Goal: Task Accomplishment & Management: Use online tool/utility

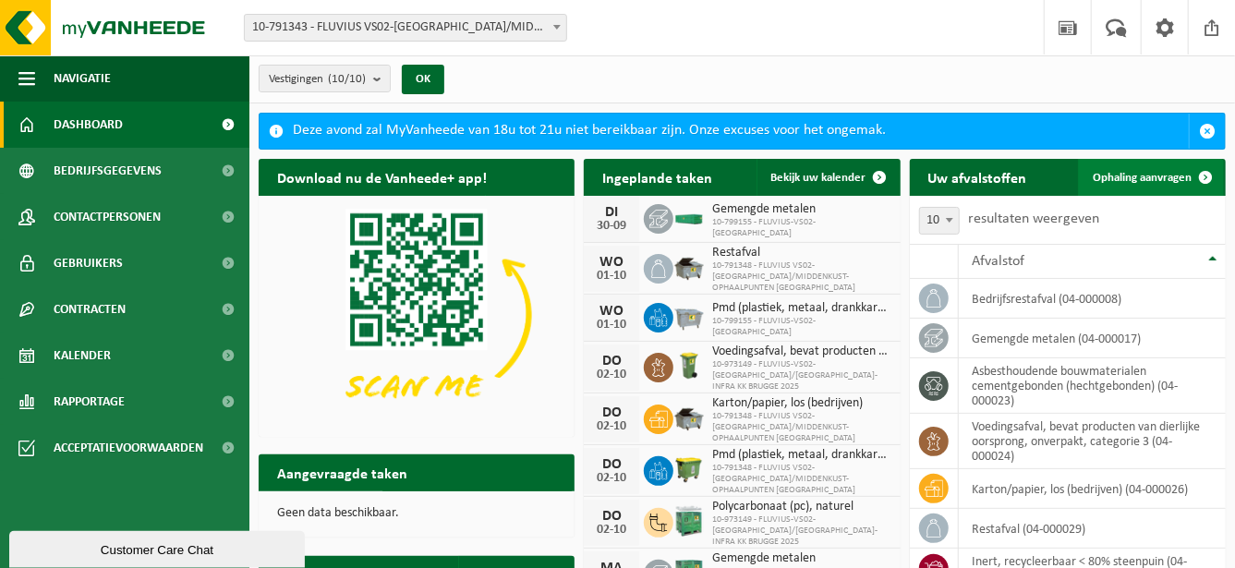
click at [1111, 177] on span "Ophaling aanvragen" at bounding box center [1142, 178] width 99 height 12
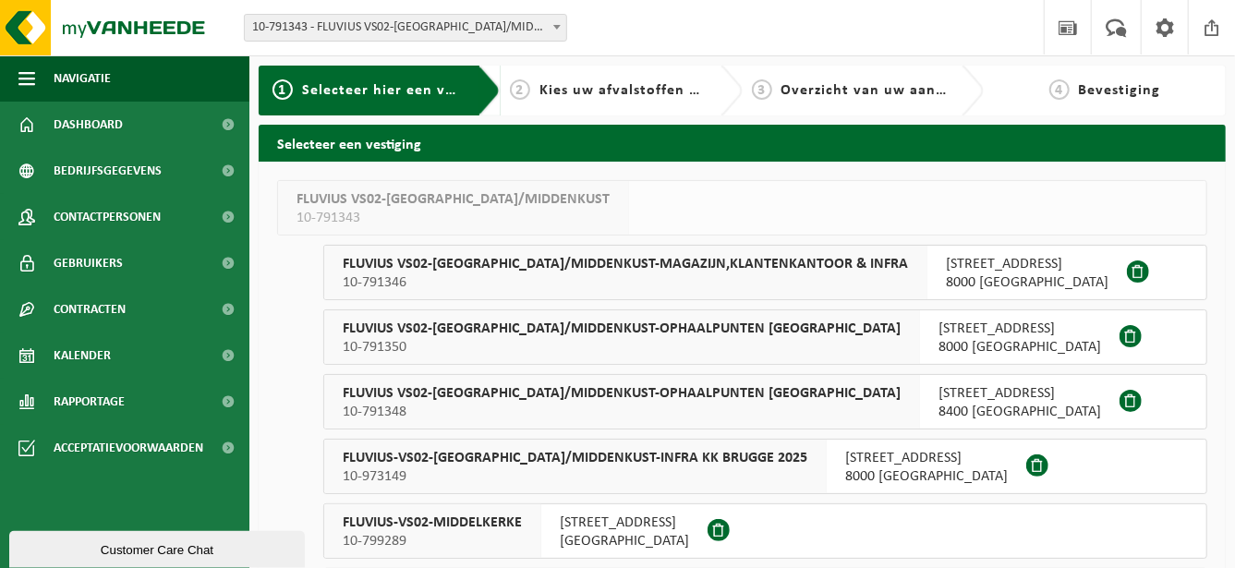
click at [665, 450] on span "FLUVIUS-VS02-[GEOGRAPHIC_DATA]/MIDDENKUST-INFRA KK BRUGGE 2025" at bounding box center [575, 458] width 465 height 18
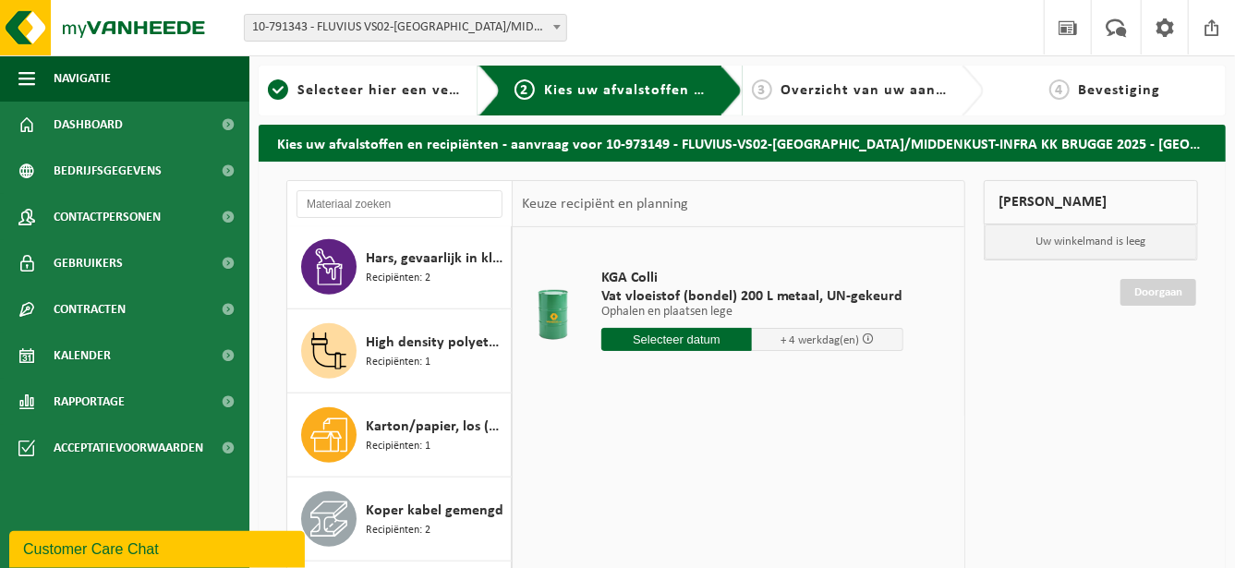
scroll to position [615, 0]
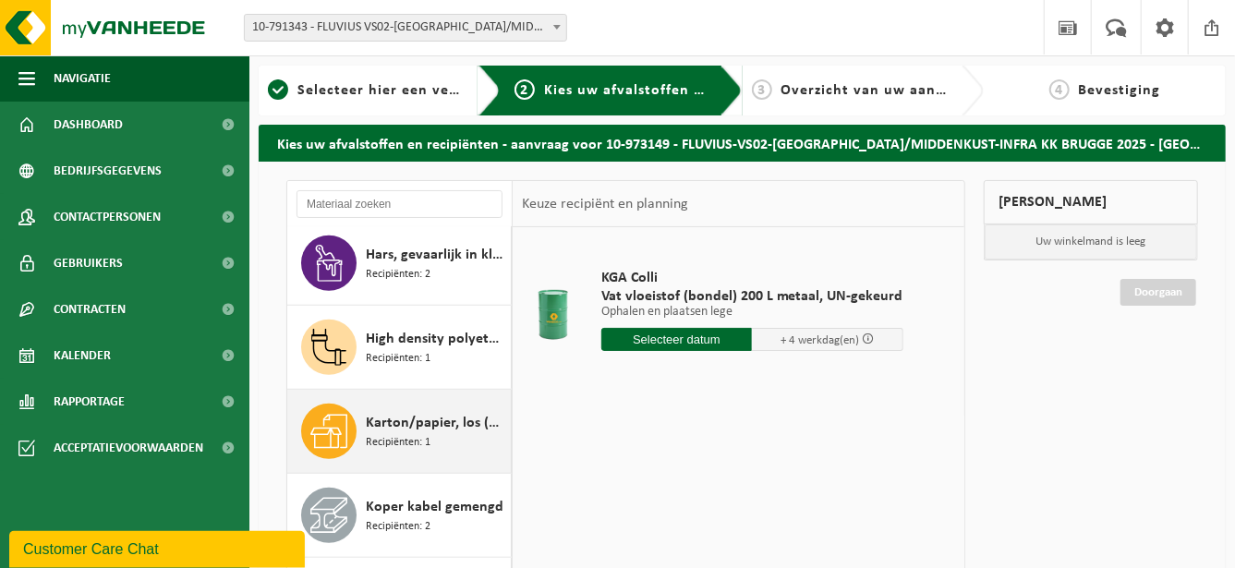
click at [453, 434] on span "Karton/papier, los (bedrijven)" at bounding box center [436, 423] width 140 height 22
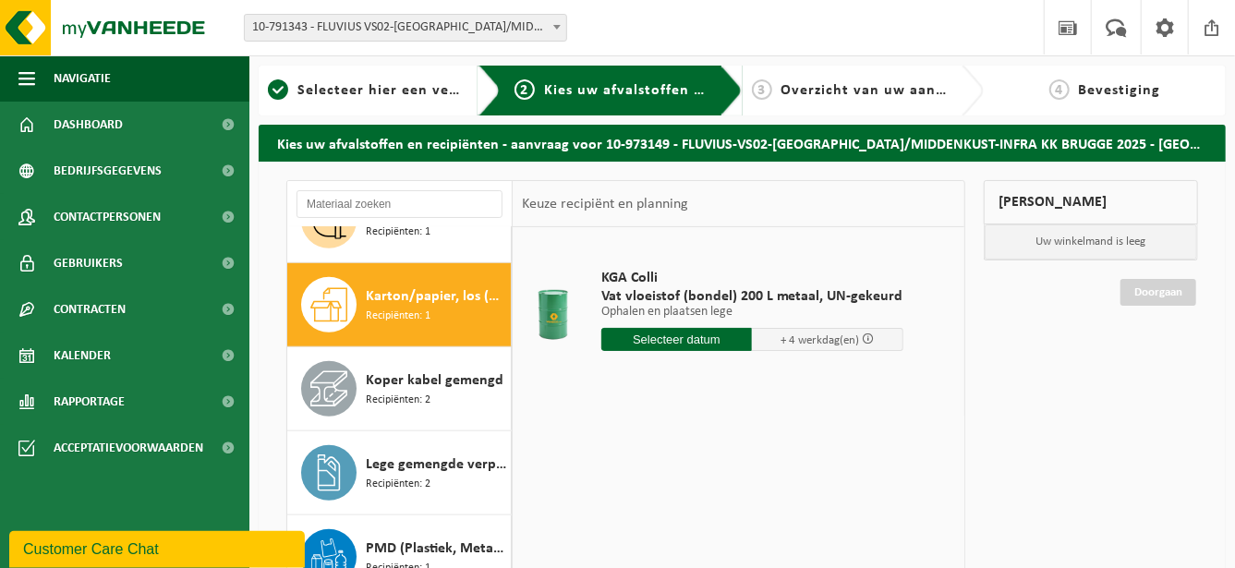
scroll to position [788, 0]
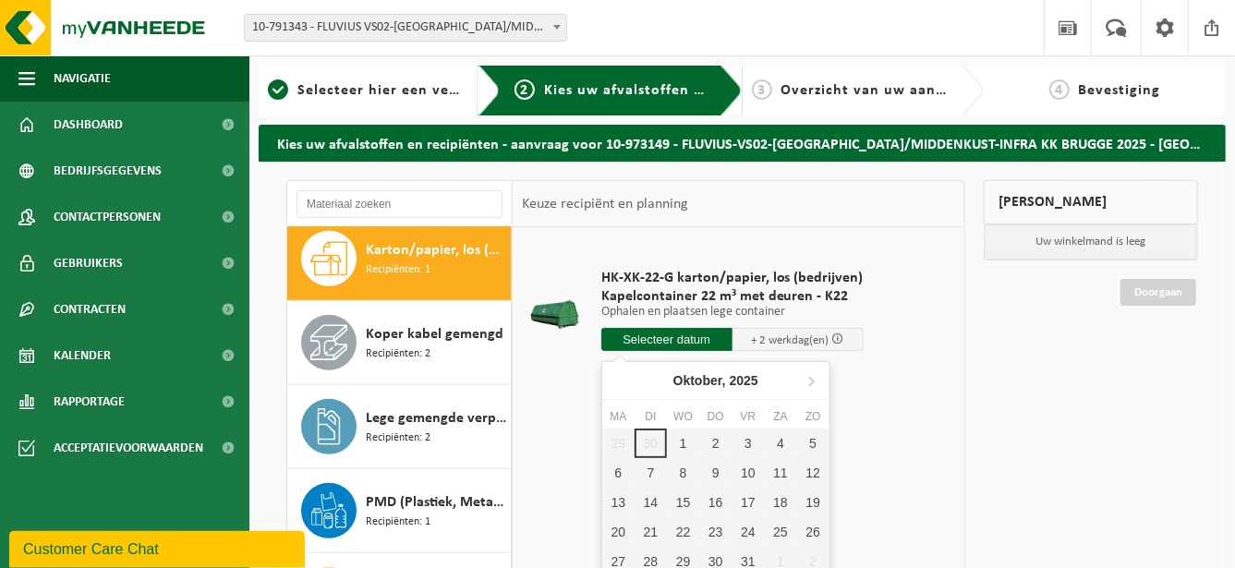
click at [646, 338] on input "text" at bounding box center [666, 339] width 131 height 23
click at [686, 442] on div "1" at bounding box center [683, 444] width 32 height 30
type input "Van 2025-10-01"
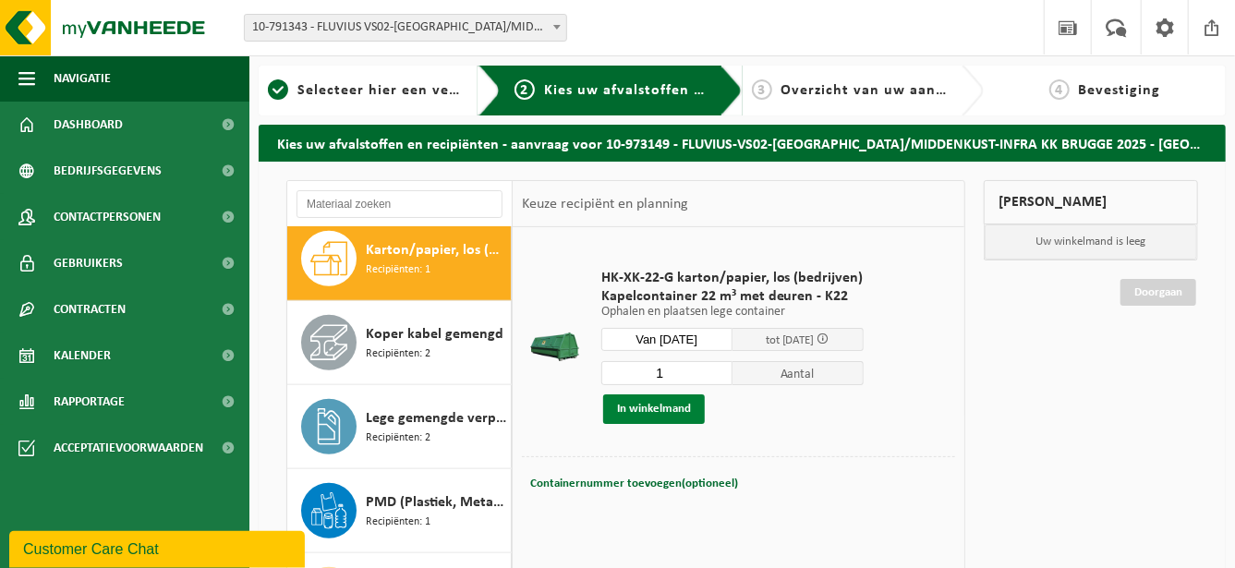
click at [684, 414] on button "In winkelmand" at bounding box center [654, 409] width 102 height 30
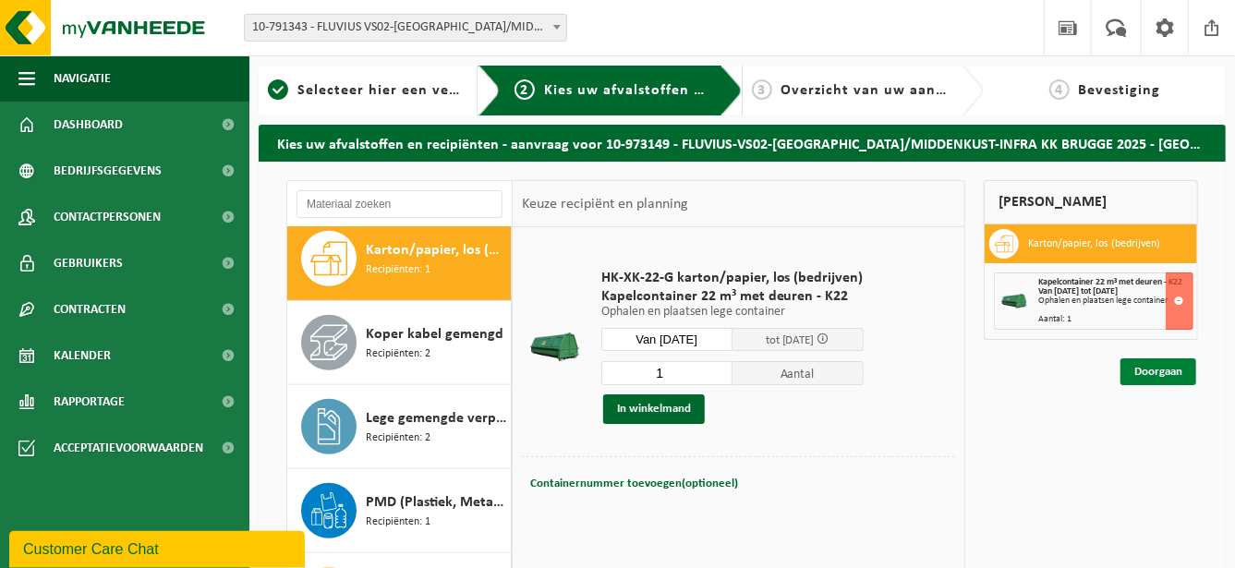
click at [1166, 366] on link "Doorgaan" at bounding box center [1158, 371] width 76 height 27
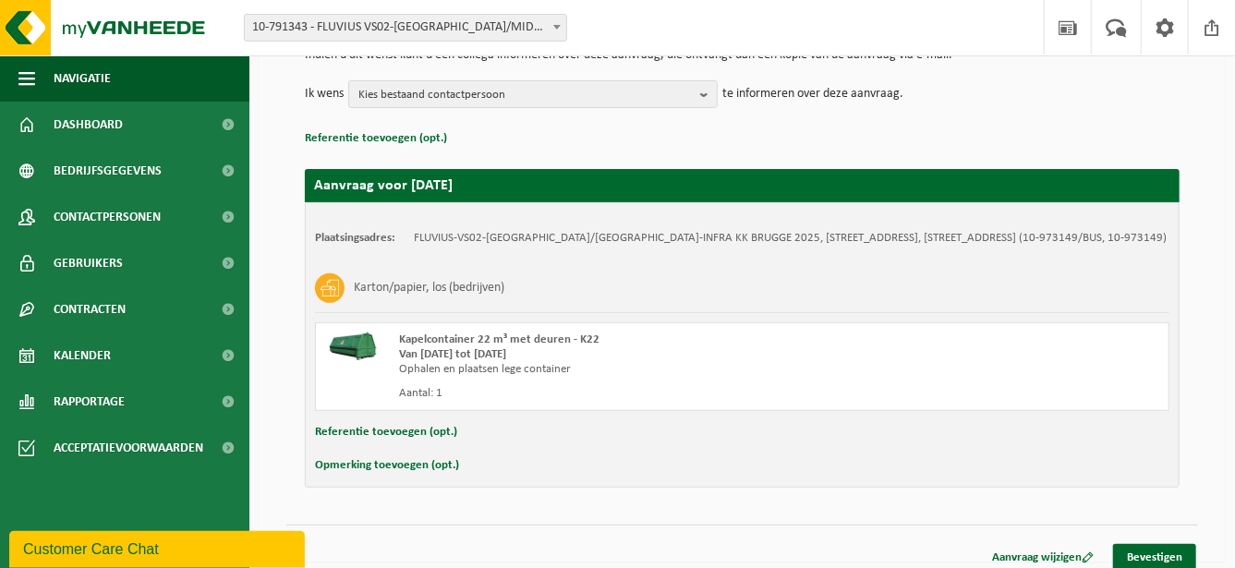
scroll to position [222, 0]
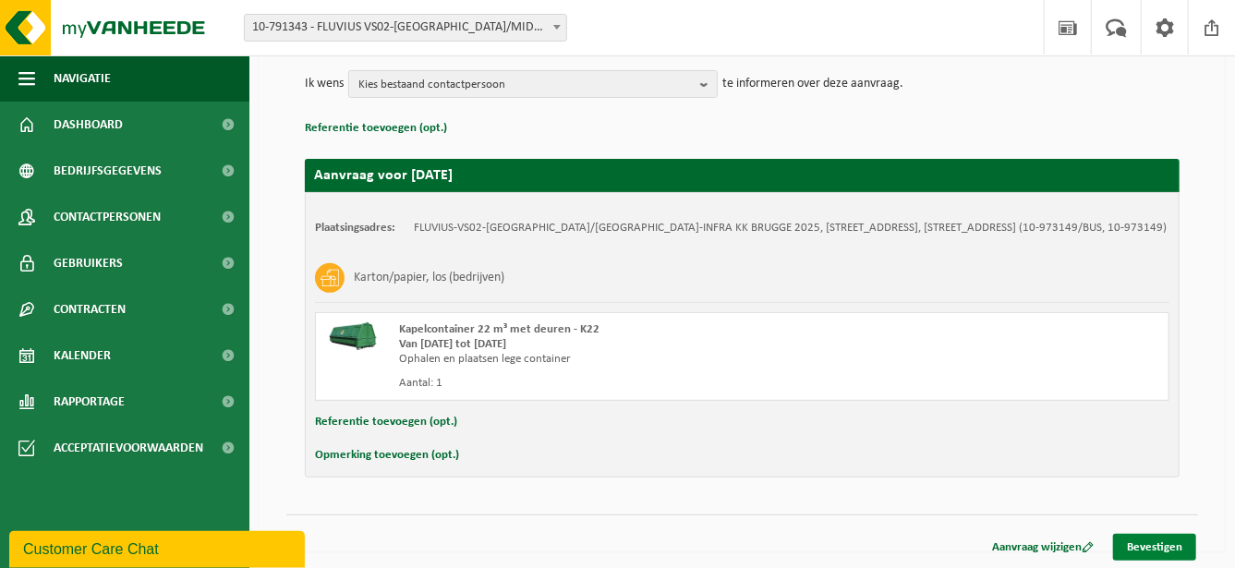
click at [1149, 541] on link "Bevestigen" at bounding box center [1154, 547] width 83 height 27
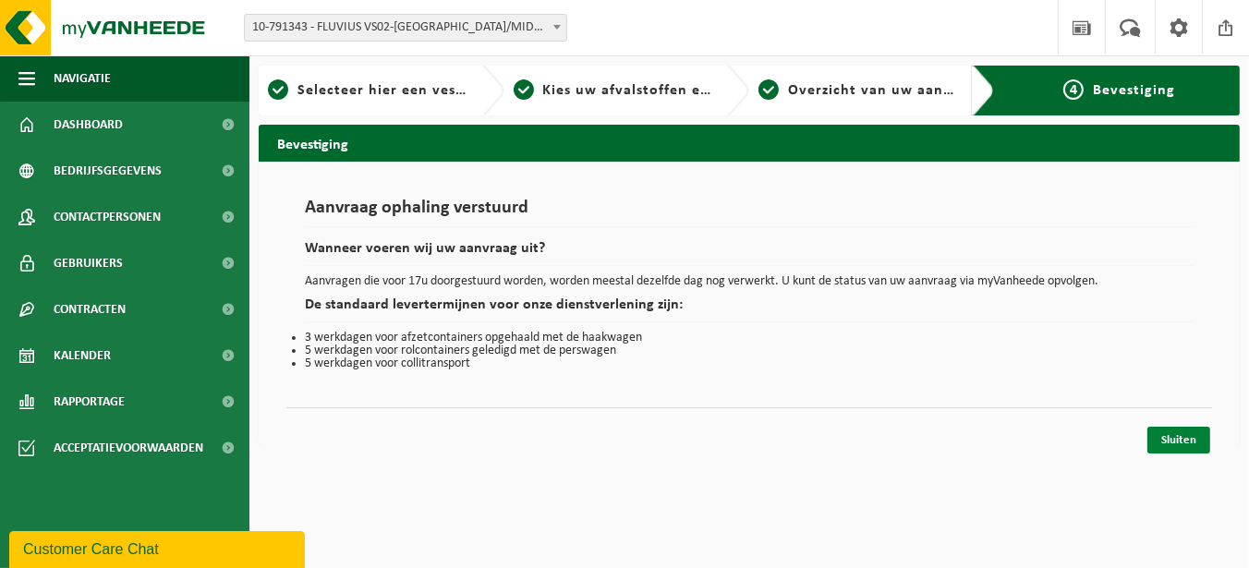
click at [1192, 443] on link "Sluiten" at bounding box center [1178, 440] width 63 height 27
